Goal: Navigation & Orientation: Find specific page/section

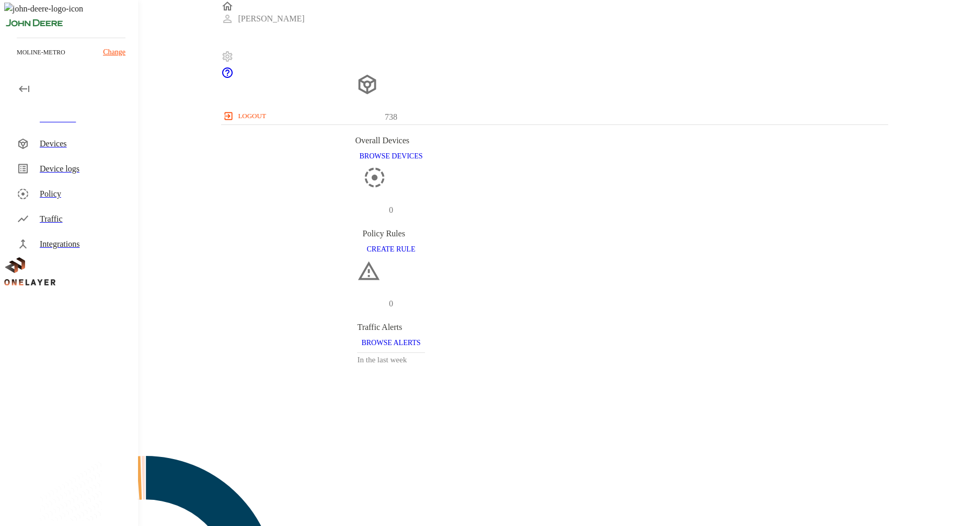
scroll to position [306, 659]
click at [103, 51] on p "Change" at bounding box center [110, 52] width 22 height 11
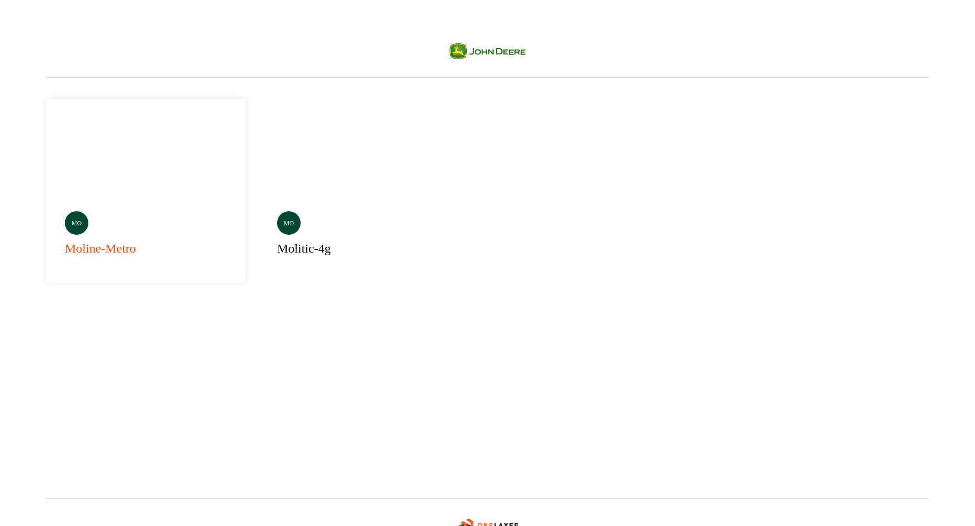
click at [151, 169] on div "Selected mo moline-metro" at bounding box center [146, 191] width 200 height 184
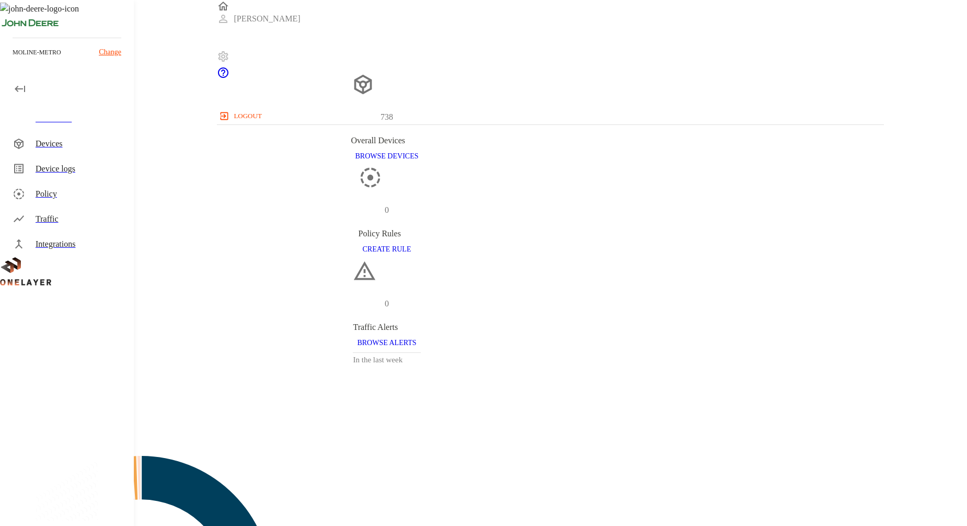
scroll to position [306, 659]
click at [59, 147] on div "Devices" at bounding box center [81, 144] width 90 height 13
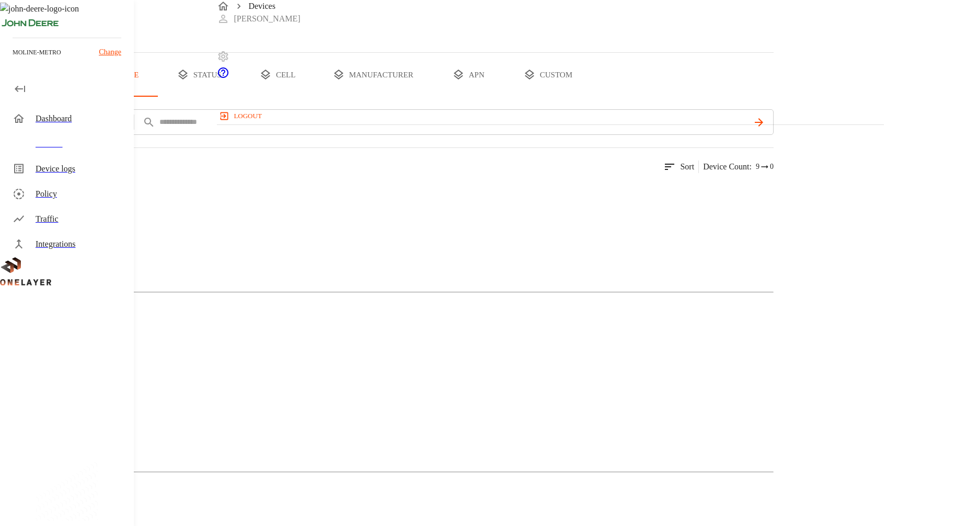
click at [45, 120] on div "Dashboard" at bounding box center [81, 118] width 90 height 13
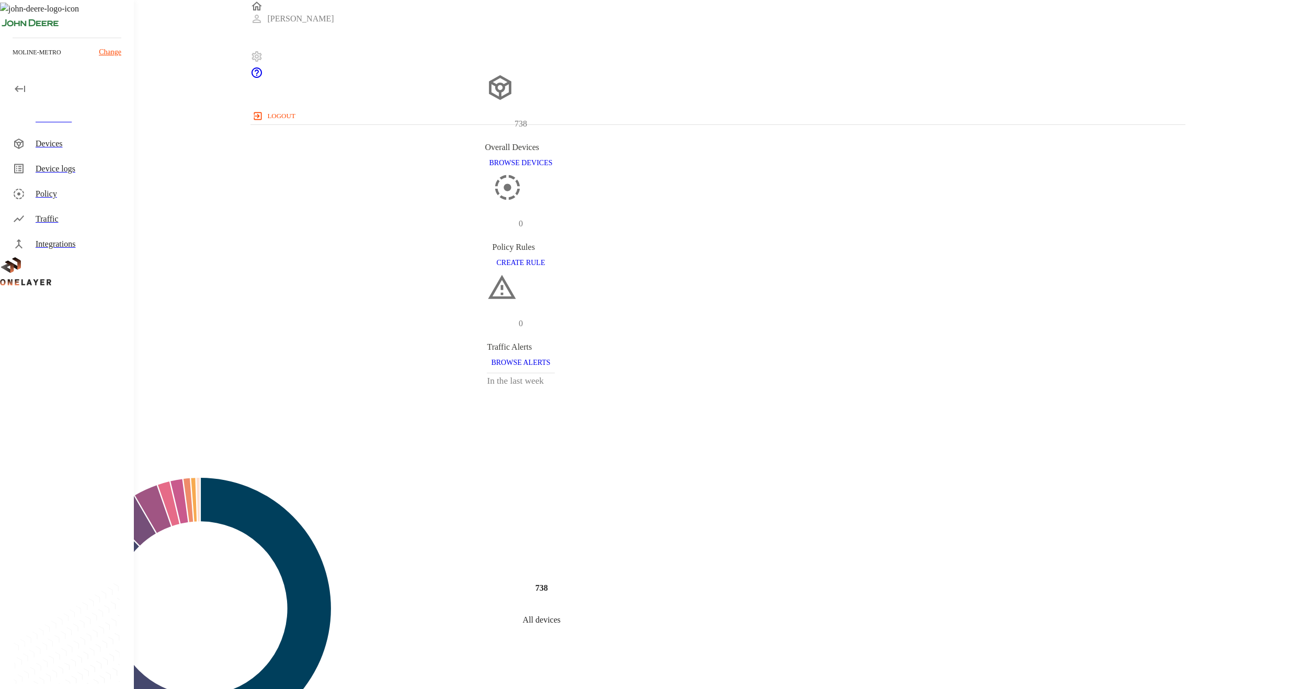
click at [115, 49] on p "Change" at bounding box center [110, 52] width 22 height 11
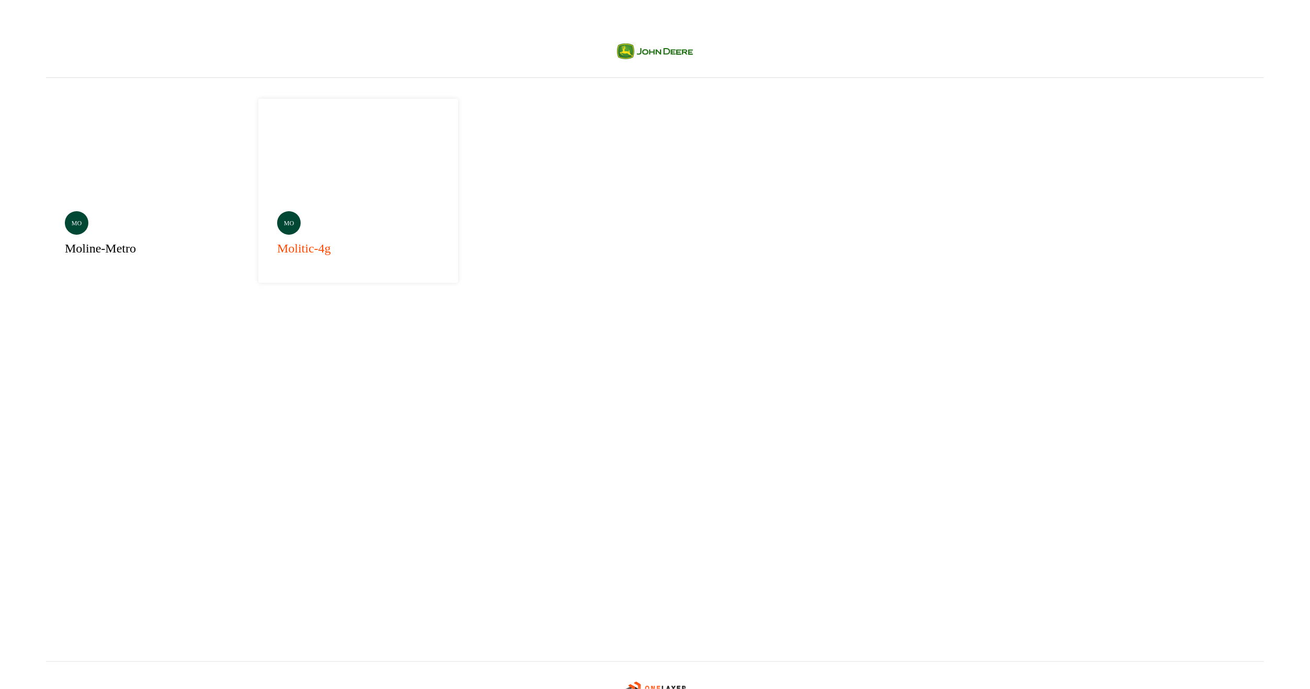
click at [277, 239] on h3 "molitic-4g" at bounding box center [304, 248] width 54 height 19
